Goal: Task Accomplishment & Management: Use online tool/utility

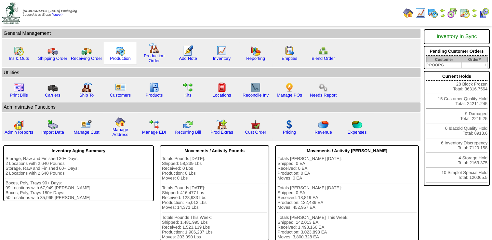
click at [121, 54] on img at bounding box center [120, 51] width 10 height 10
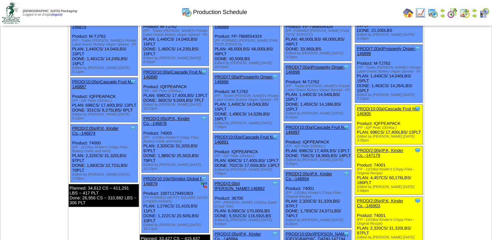
scroll to position [228, 0]
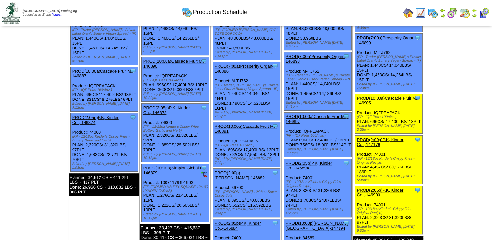
click at [371, 188] on link "PROD(2:05p)P.K, Kinder Co.,-146903" at bounding box center [380, 193] width 47 height 10
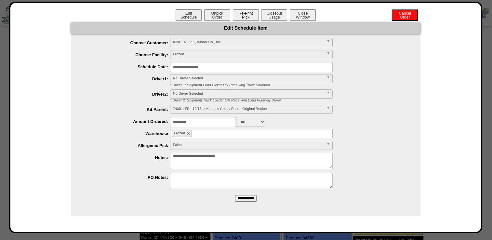
click at [244, 15] on button "Re-Print Pick" at bounding box center [246, 14] width 26 height 11
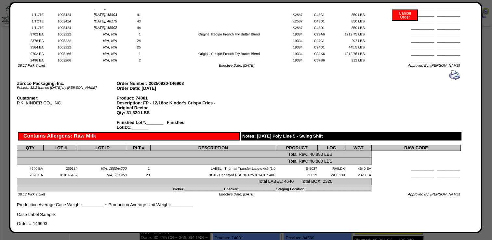
scroll to position [455, 0]
